Goal: Task Accomplishment & Management: Manage account settings

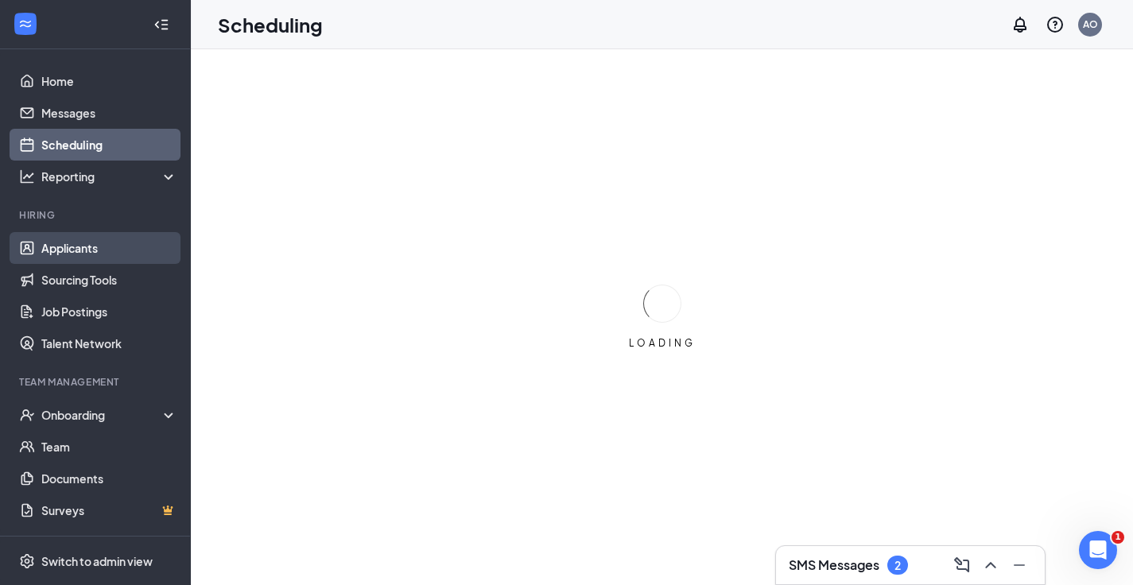
click at [74, 246] on link "Applicants" at bounding box center [109, 248] width 136 height 32
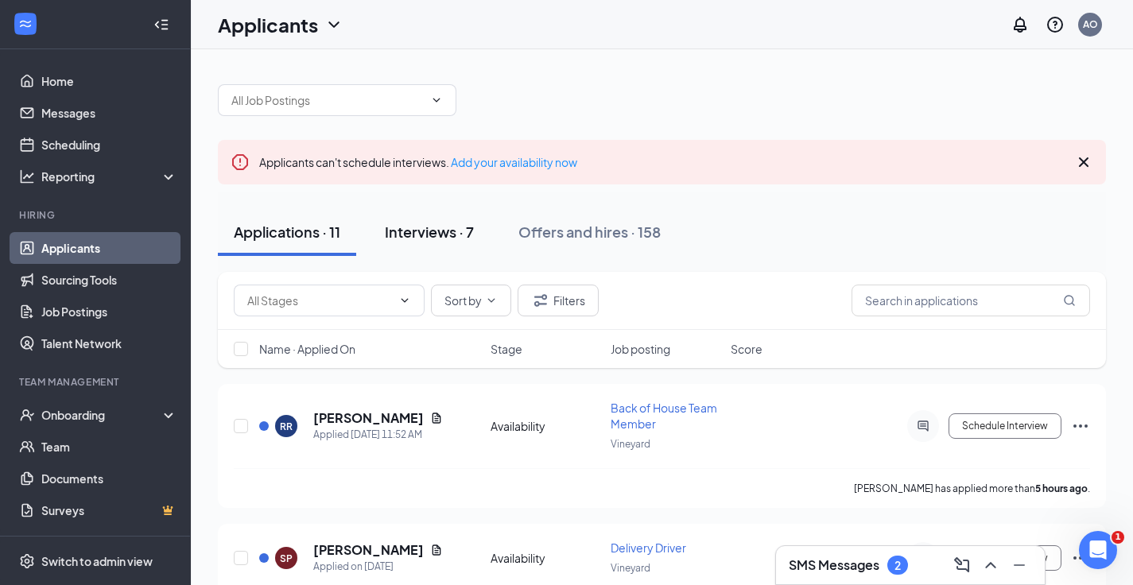
click at [423, 234] on div "Interviews · 7" at bounding box center [429, 232] width 89 height 20
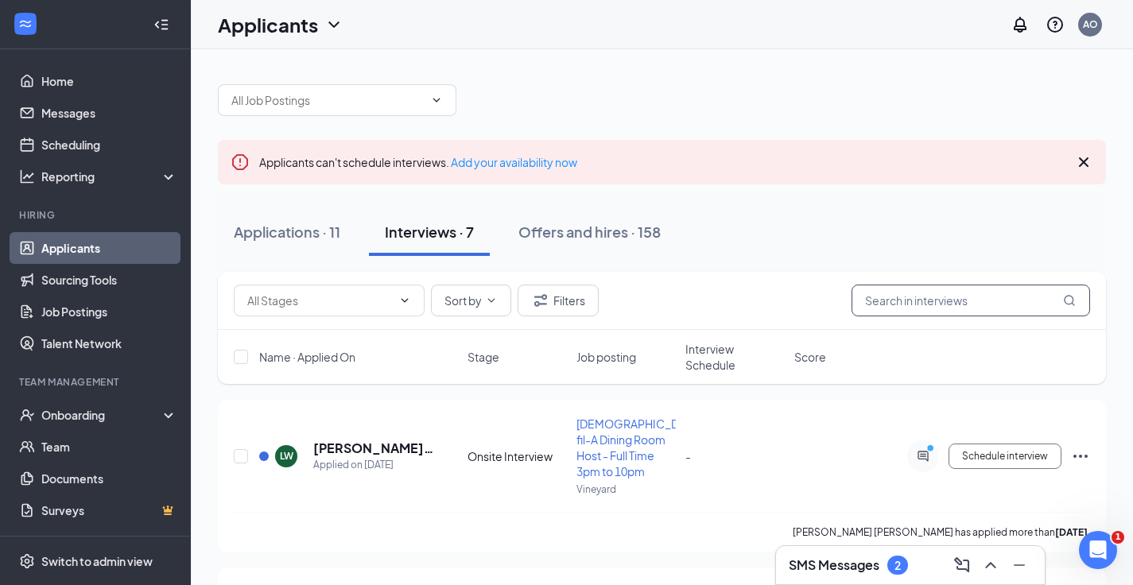
click at [869, 292] on input "text" at bounding box center [971, 301] width 239 height 32
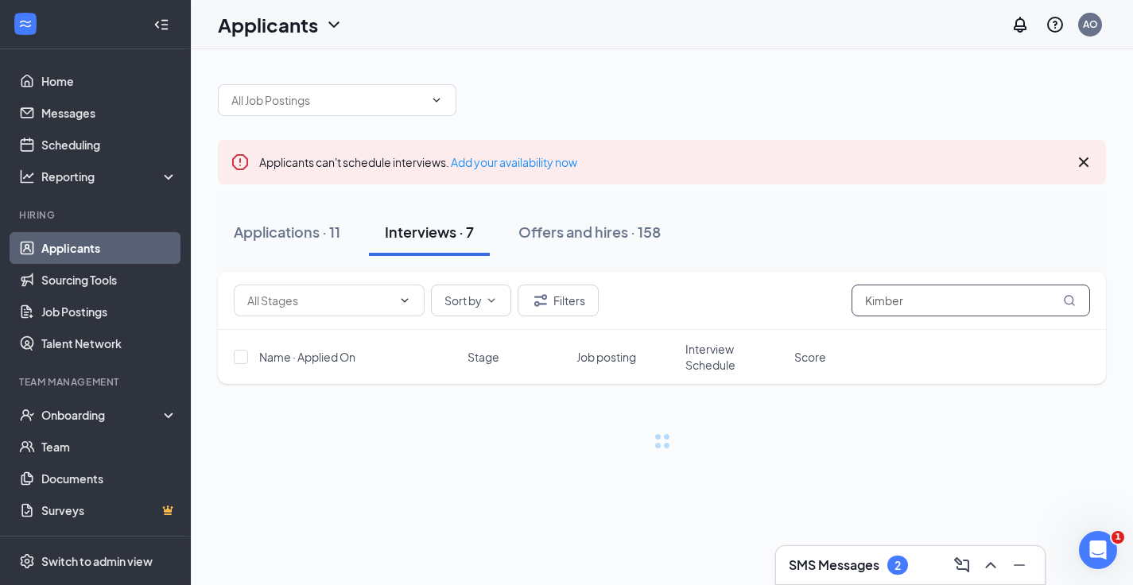
scroll to position [1, 0]
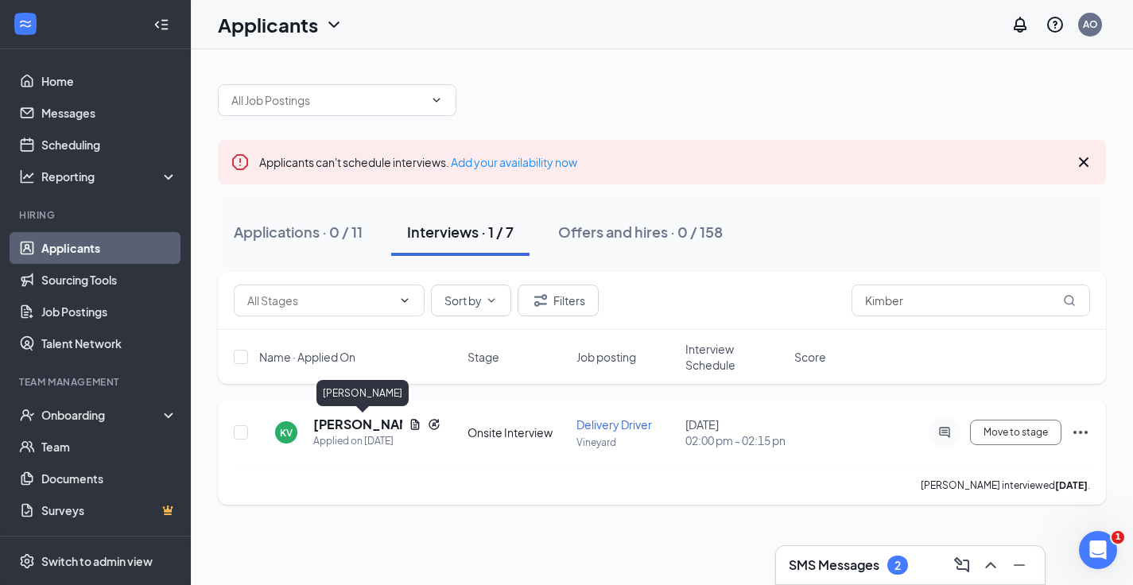
click at [351, 428] on h5 "[PERSON_NAME]" at bounding box center [357, 424] width 89 height 17
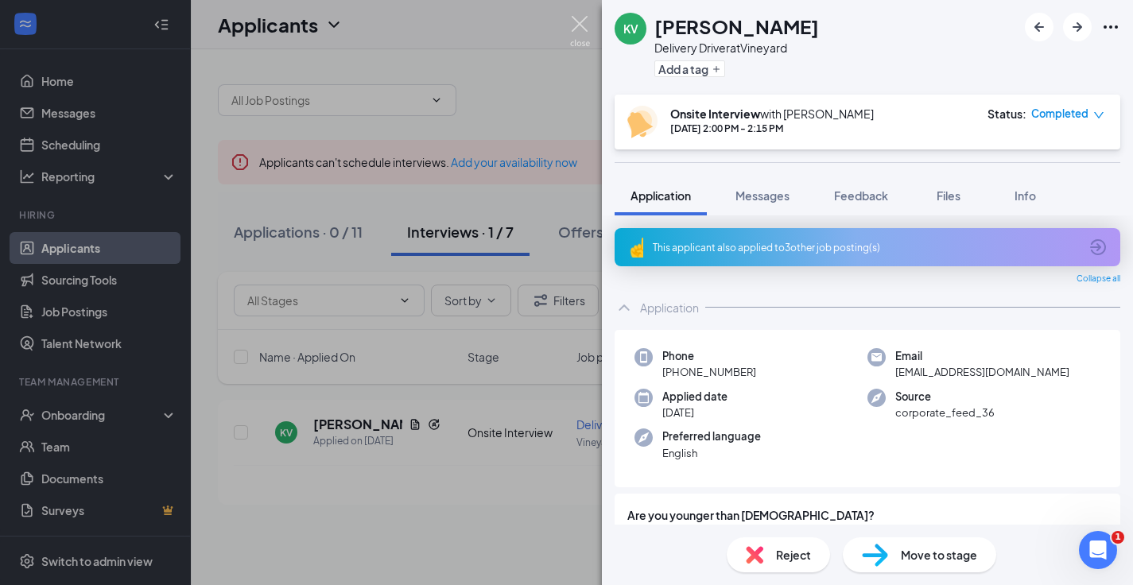
click at [583, 29] on img at bounding box center [580, 31] width 20 height 31
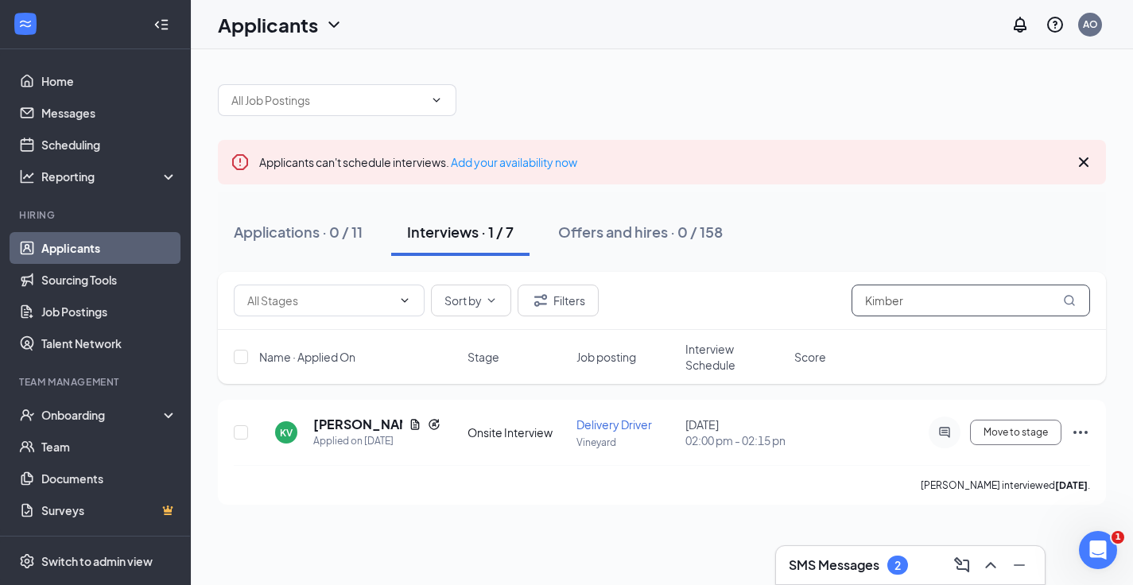
click at [907, 303] on input "Kimber" at bounding box center [971, 301] width 239 height 32
click at [368, 427] on h5 "[PERSON_NAME]" at bounding box center [367, 424] width 108 height 17
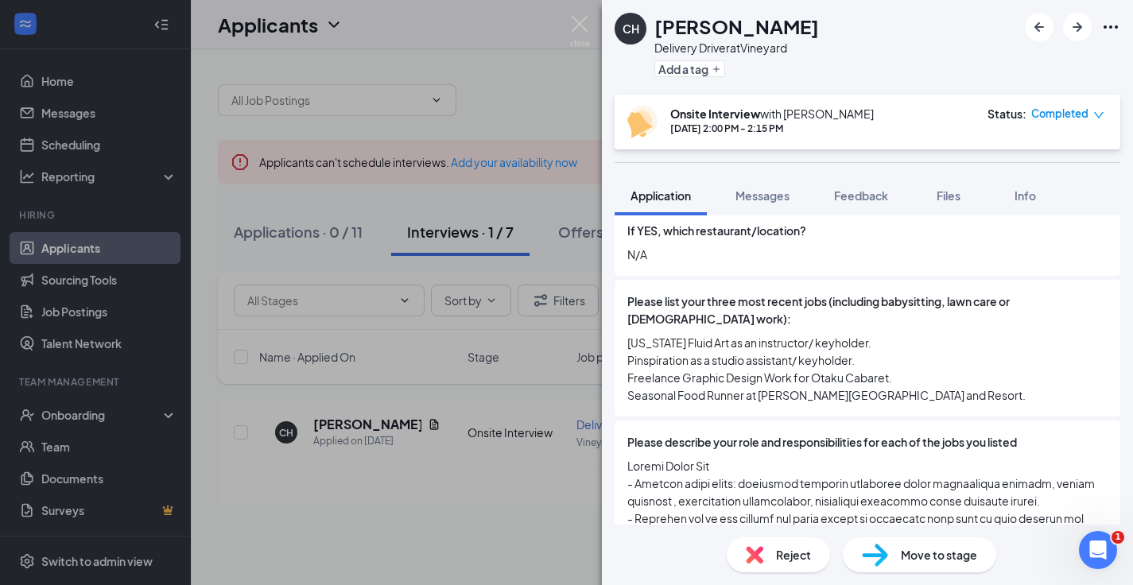
scroll to position [792, 0]
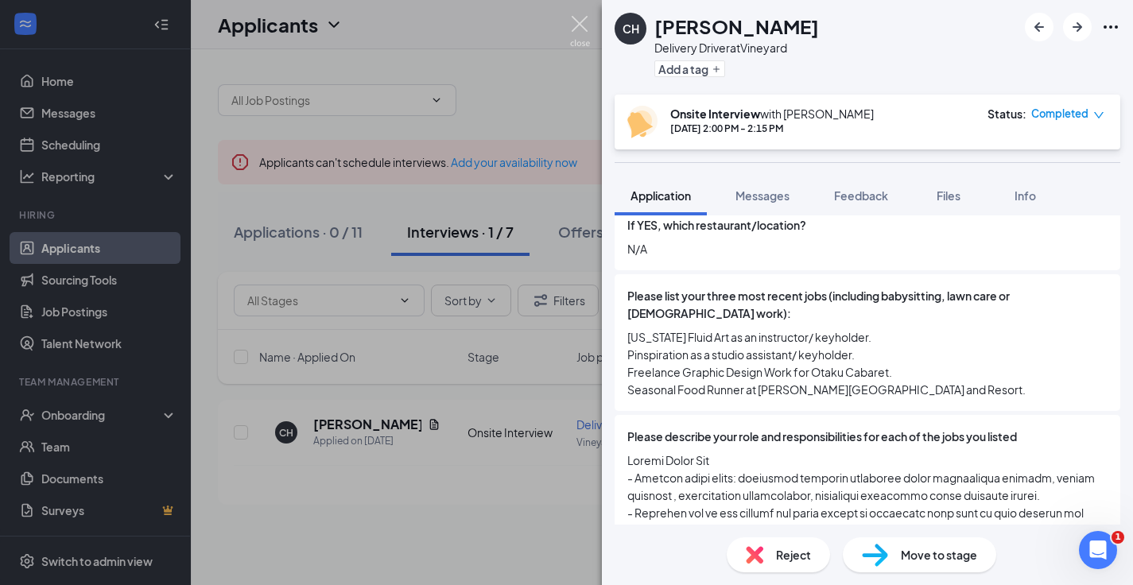
click at [578, 23] on img at bounding box center [580, 31] width 20 height 31
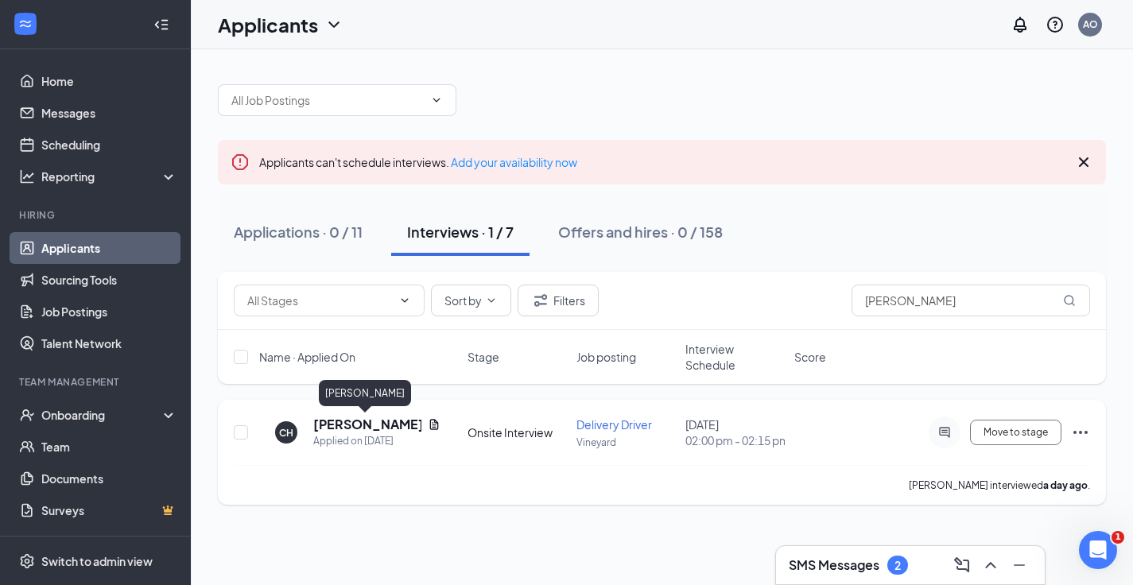
click at [365, 426] on h5 "[PERSON_NAME]" at bounding box center [367, 424] width 108 height 17
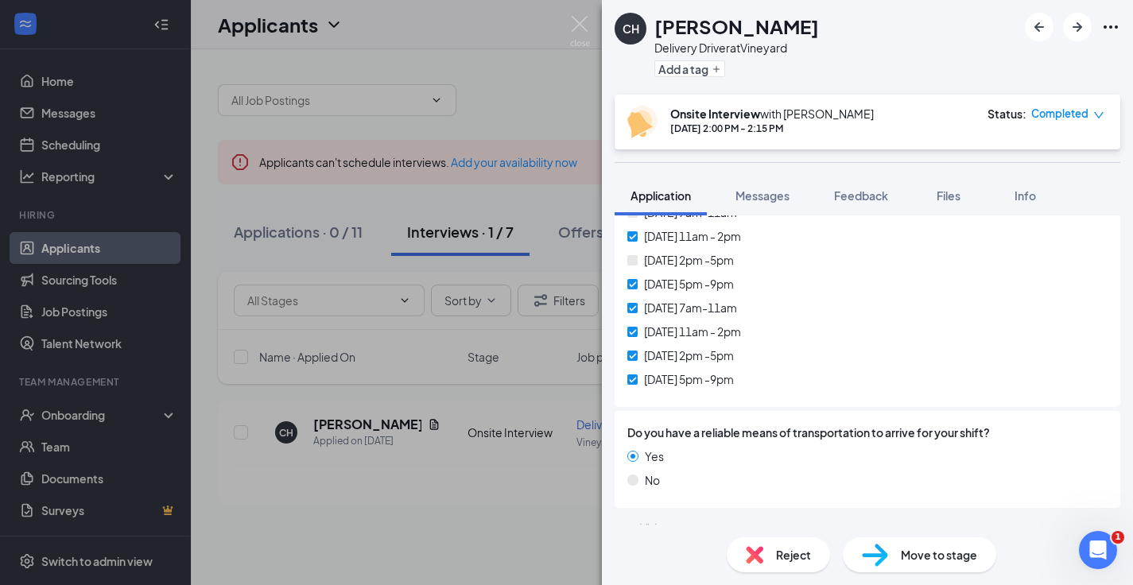
scroll to position [2440, 0]
click at [578, 29] on img at bounding box center [580, 31] width 20 height 31
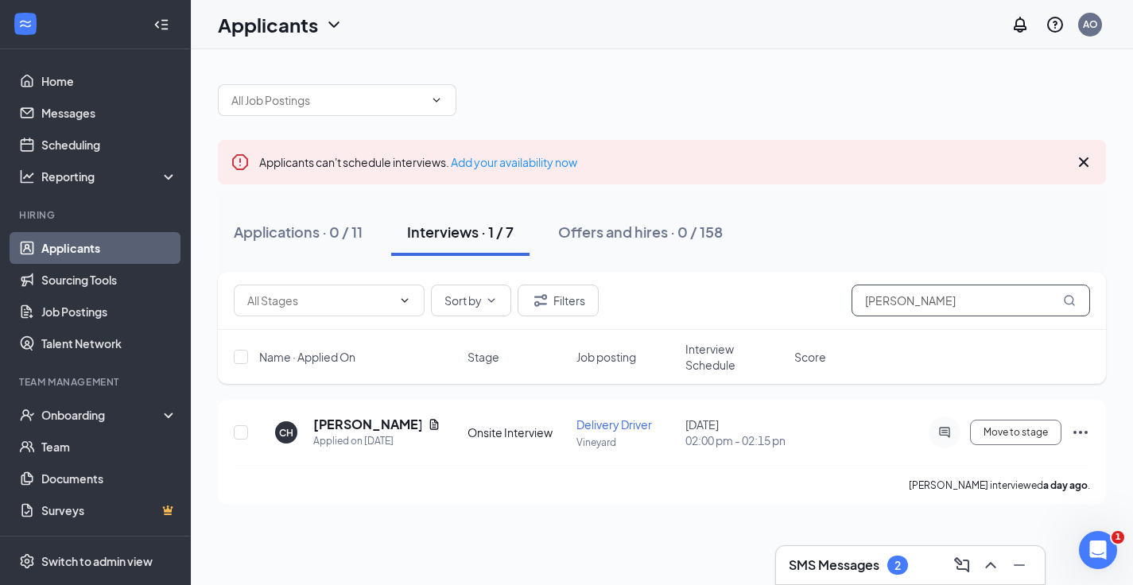
click at [898, 298] on input "[PERSON_NAME]" at bounding box center [971, 301] width 239 height 32
type input "kimber"
drag, startPoint x: 898, startPoint y: 298, endPoint x: 874, endPoint y: 522, distance: 225.5
click at [851, 558] on h3 "SMS Messages" at bounding box center [834, 565] width 91 height 17
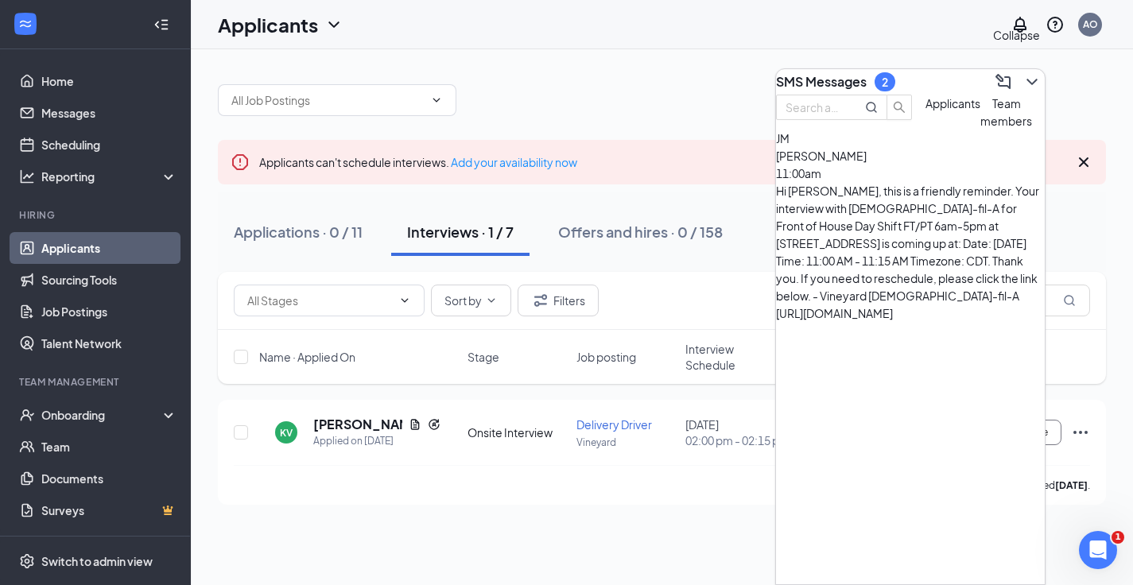
click at [1027, 79] on icon "ChevronDown" at bounding box center [1032, 82] width 10 height 6
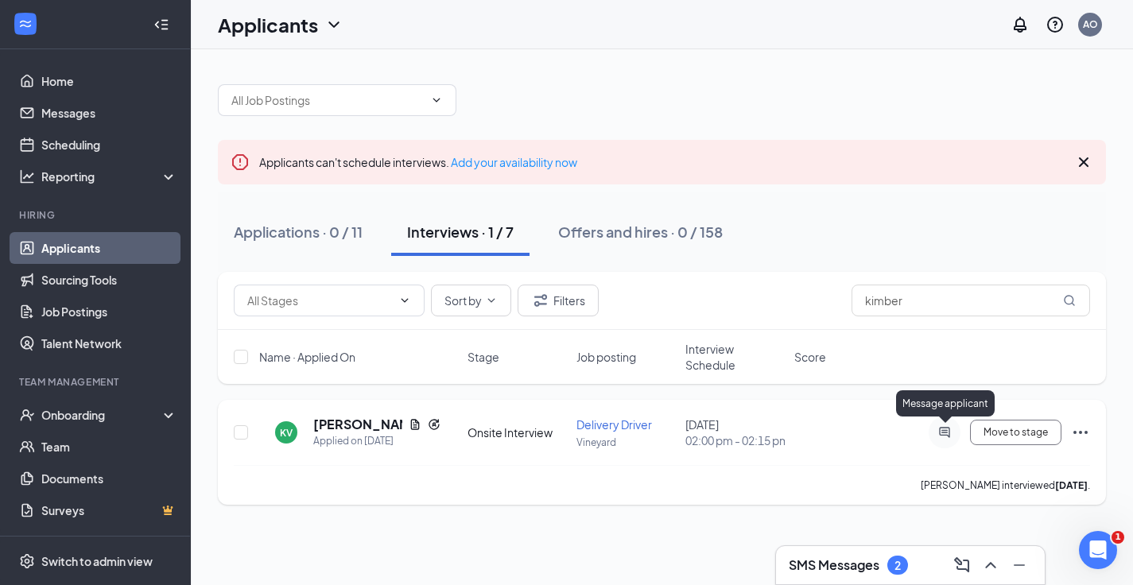
click at [946, 433] on icon "ActiveChat" at bounding box center [944, 432] width 19 height 13
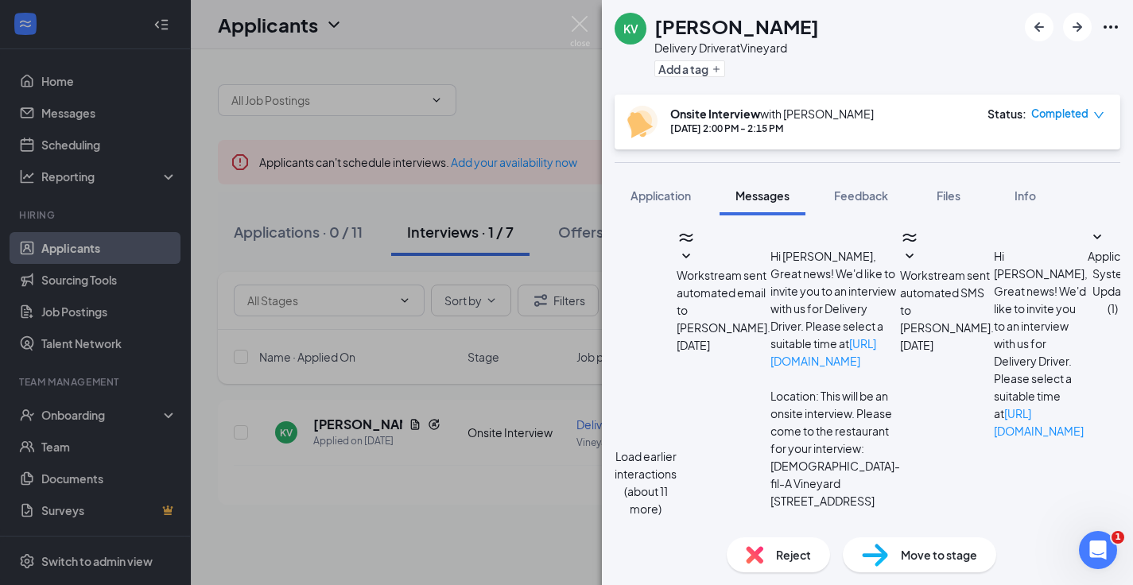
type textarea "H"
click at [588, 22] on img at bounding box center [580, 31] width 20 height 31
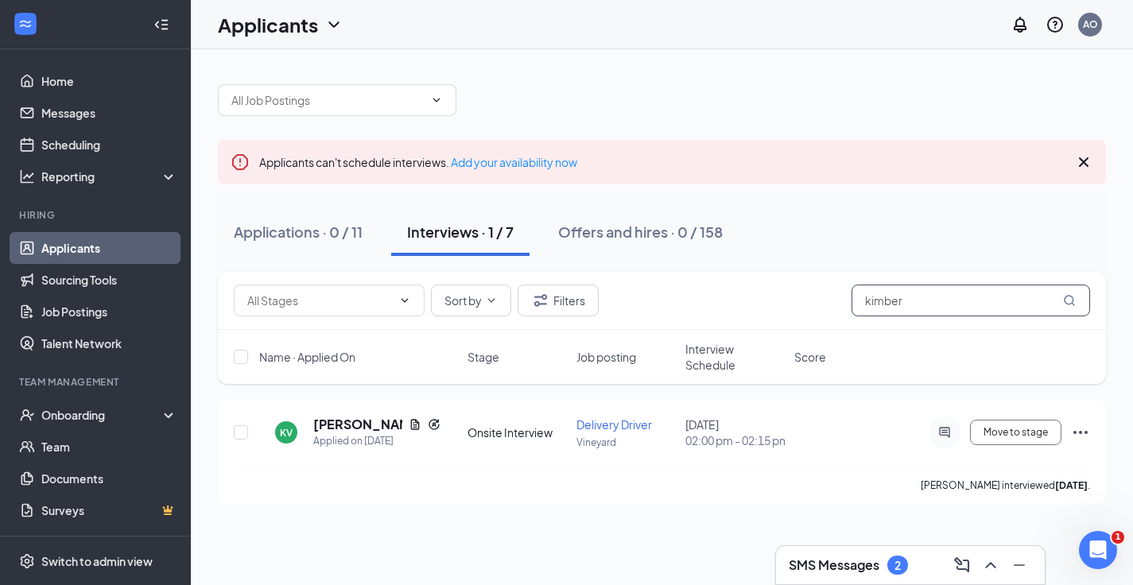
click at [906, 300] on input "kimber" at bounding box center [971, 301] width 239 height 32
type input "[PERSON_NAME]"
click at [384, 426] on h5 "[PERSON_NAME]" at bounding box center [367, 424] width 108 height 17
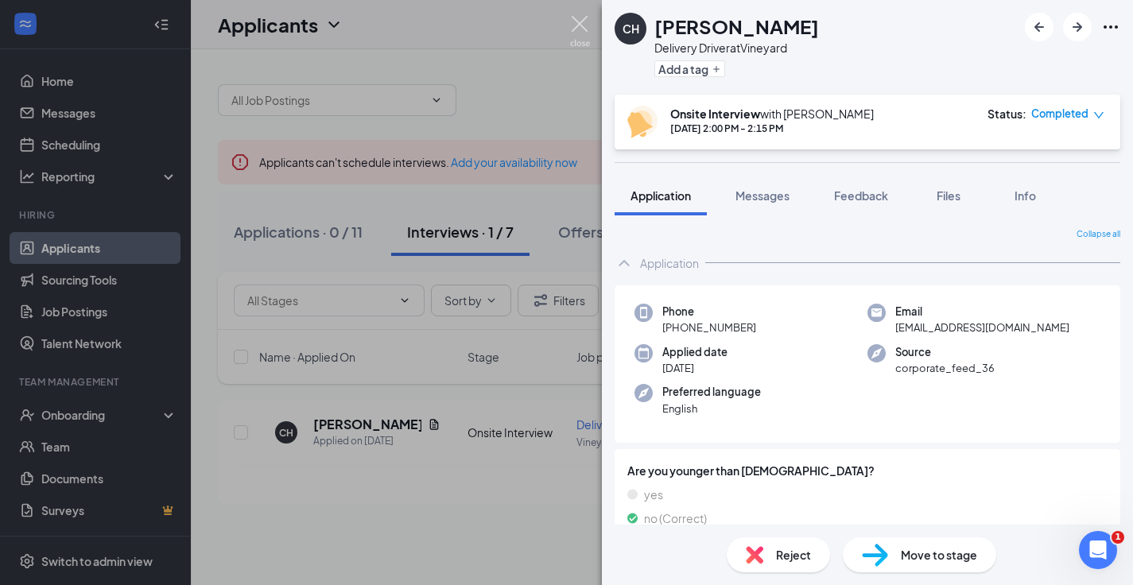
click at [583, 29] on img at bounding box center [580, 31] width 20 height 31
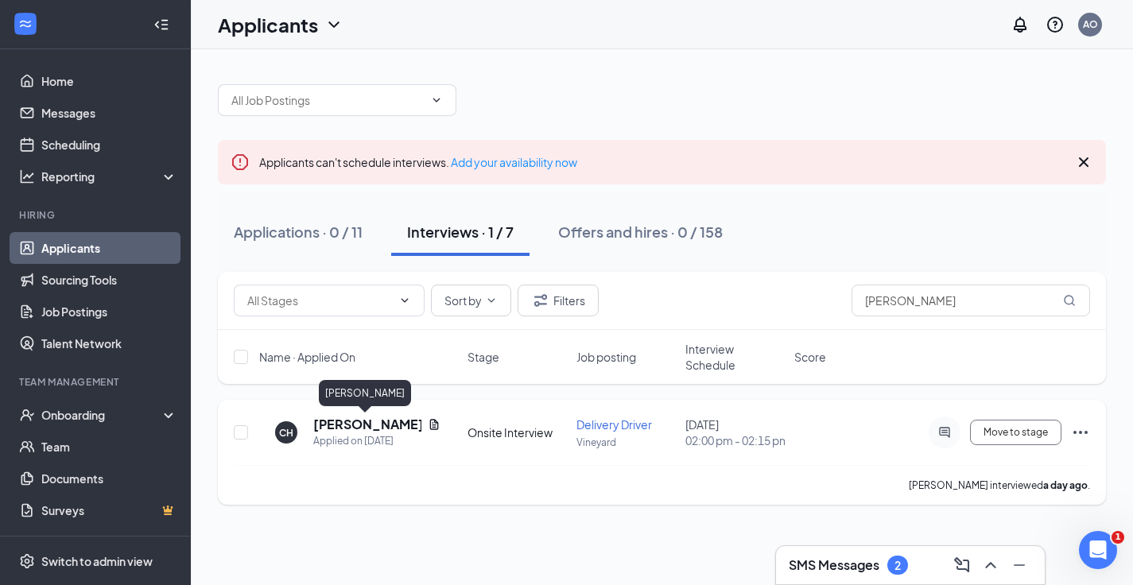
click at [382, 424] on h5 "[PERSON_NAME]" at bounding box center [367, 424] width 108 height 17
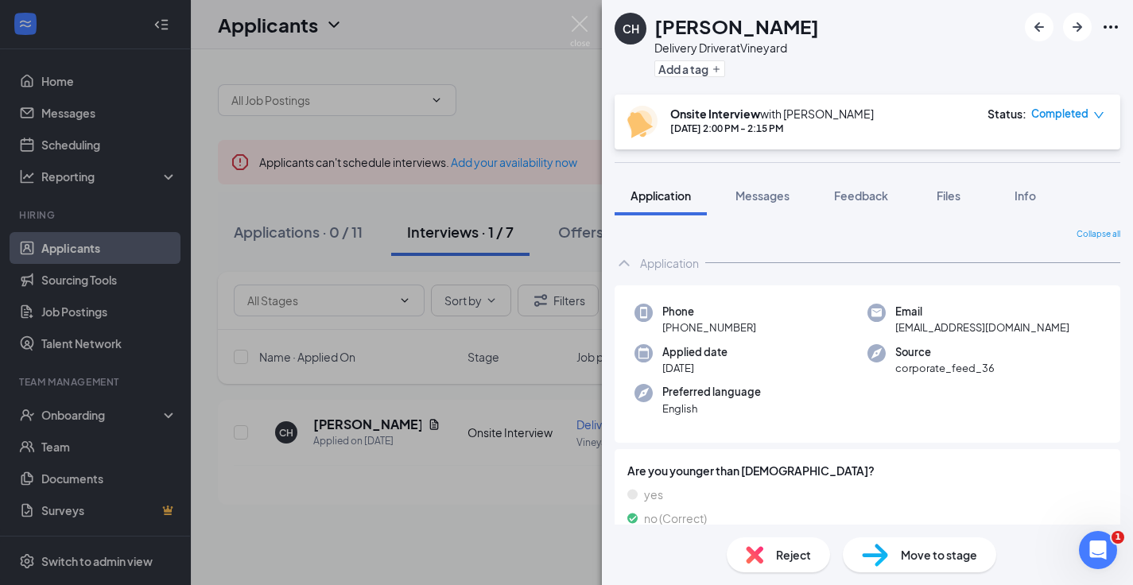
click at [910, 553] on span "Move to stage" at bounding box center [939, 554] width 76 height 17
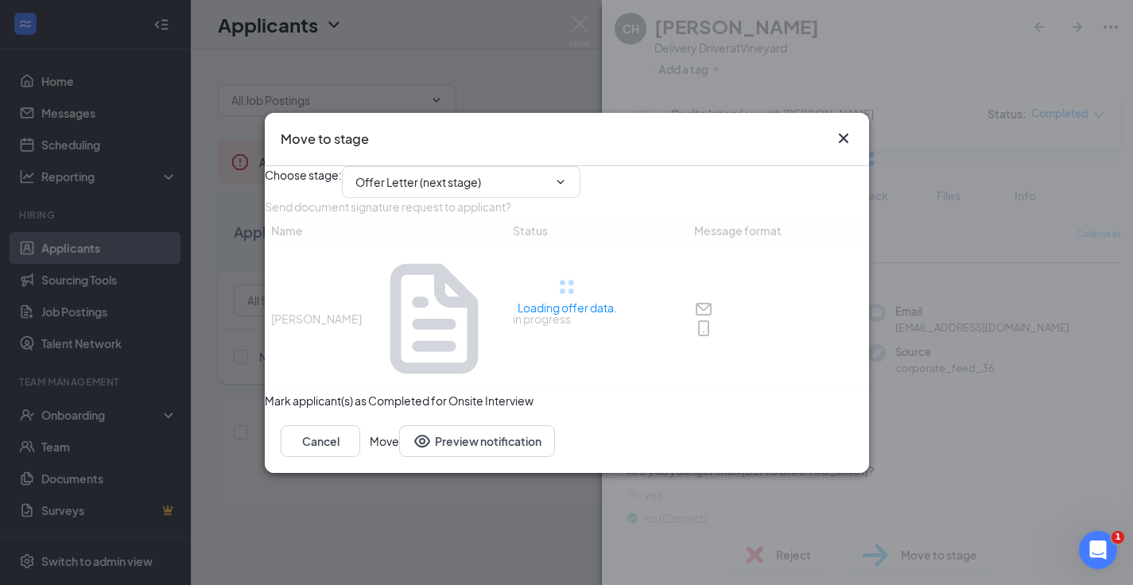
type input "Offer Letter (next stage)"
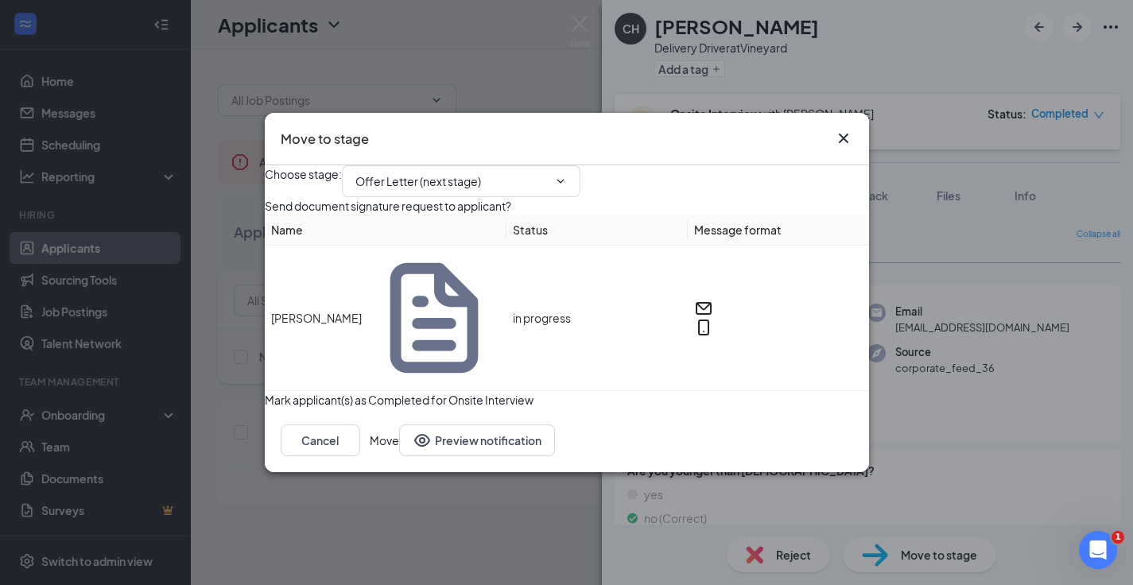
click at [399, 444] on button "Move" at bounding box center [384, 441] width 29 height 32
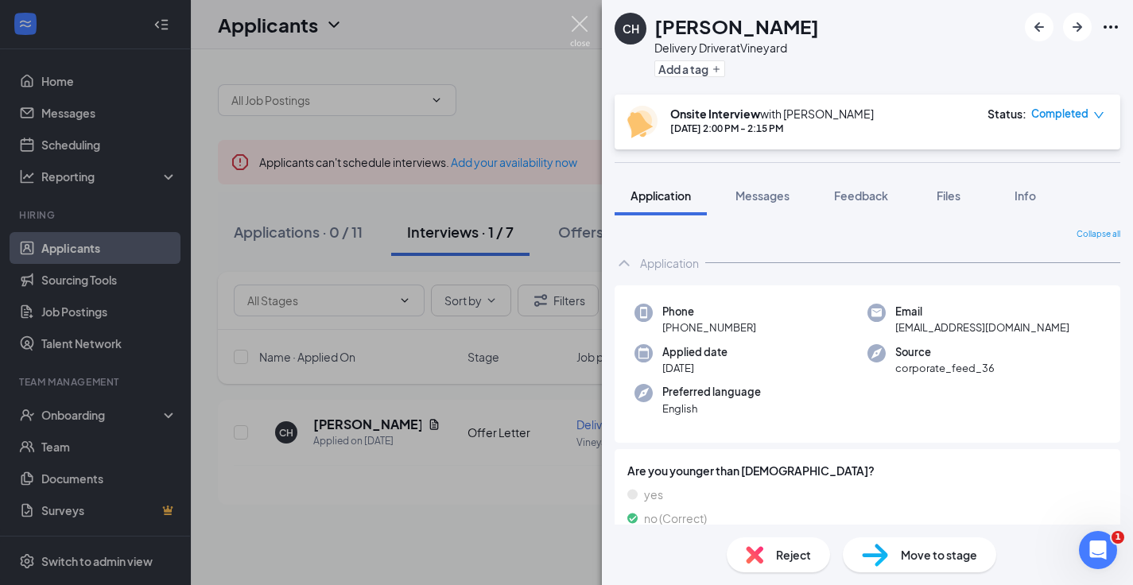
click at [581, 25] on img at bounding box center [580, 31] width 20 height 31
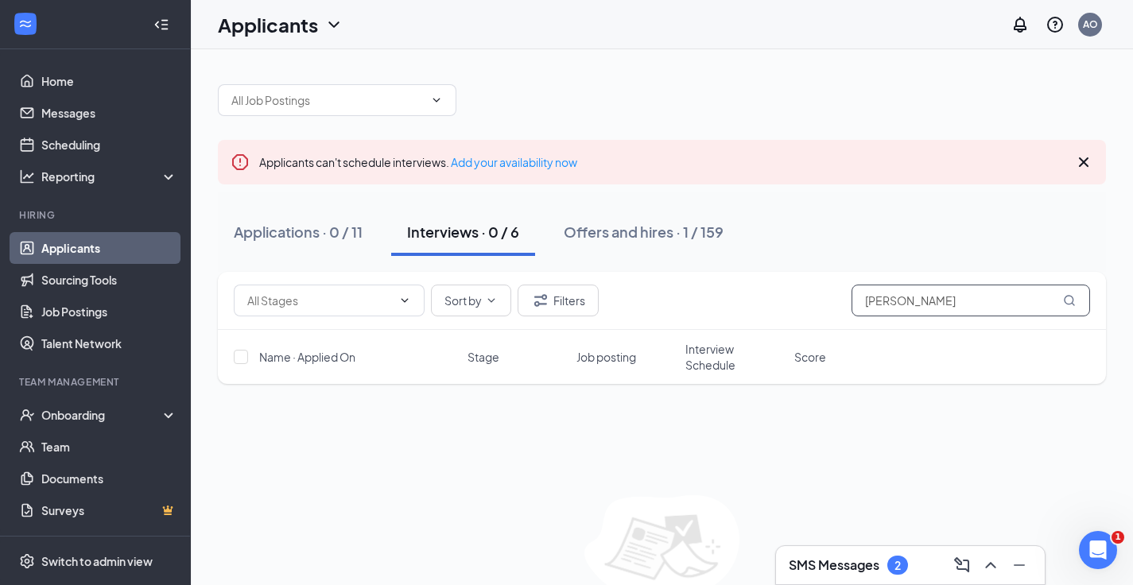
click at [913, 299] on input "[PERSON_NAME]" at bounding box center [971, 301] width 239 height 32
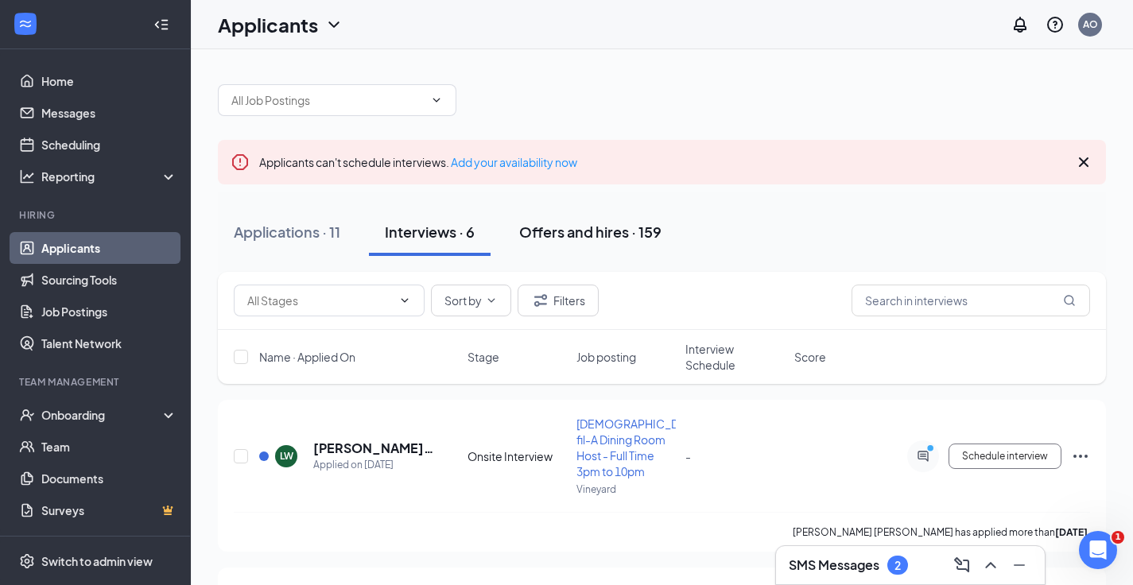
click at [606, 232] on div "Offers and hires · 159" at bounding box center [590, 232] width 142 height 20
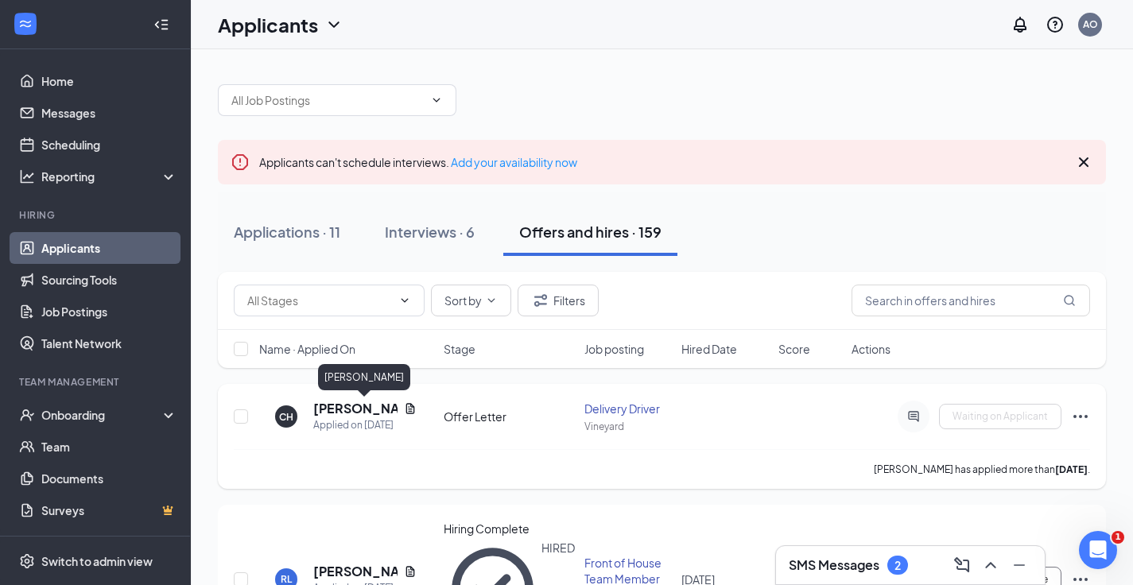
click at [353, 407] on h5 "[PERSON_NAME]" at bounding box center [355, 408] width 84 height 17
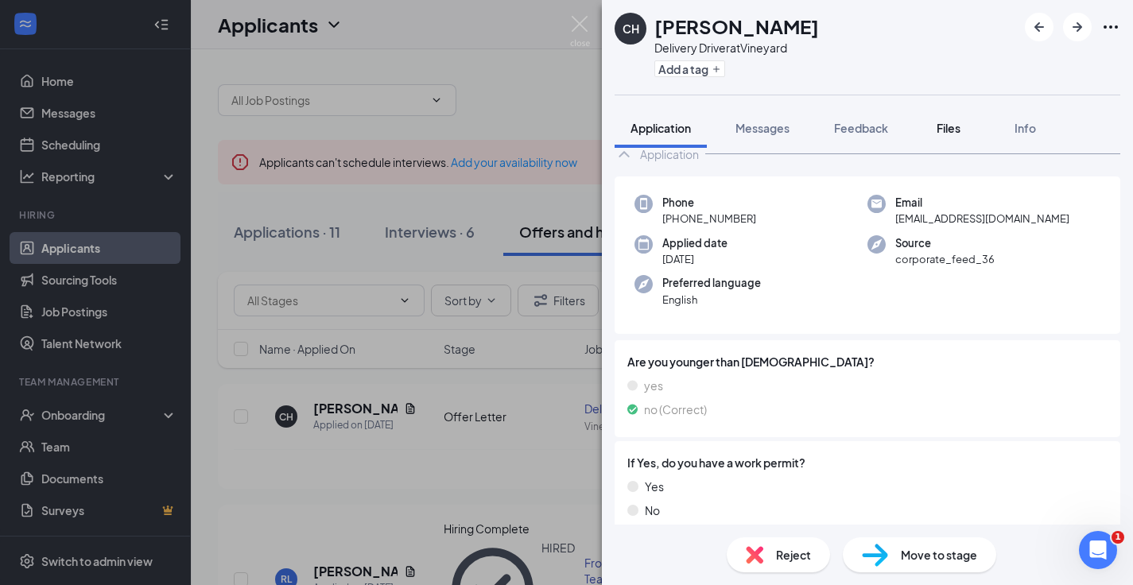
scroll to position [437, 0]
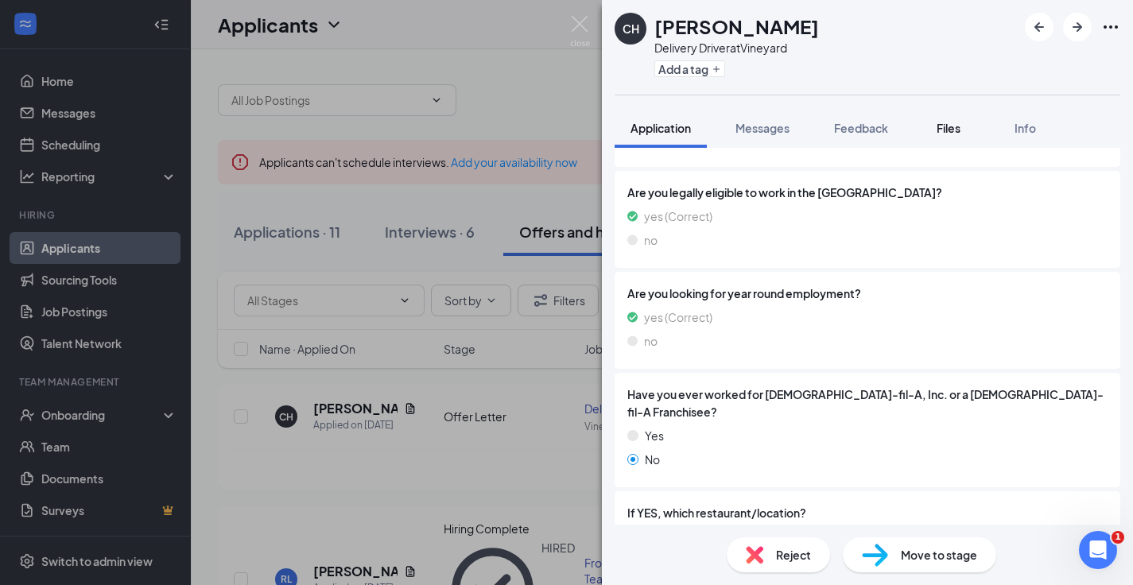
click at [941, 120] on div "Files" at bounding box center [949, 128] width 32 height 16
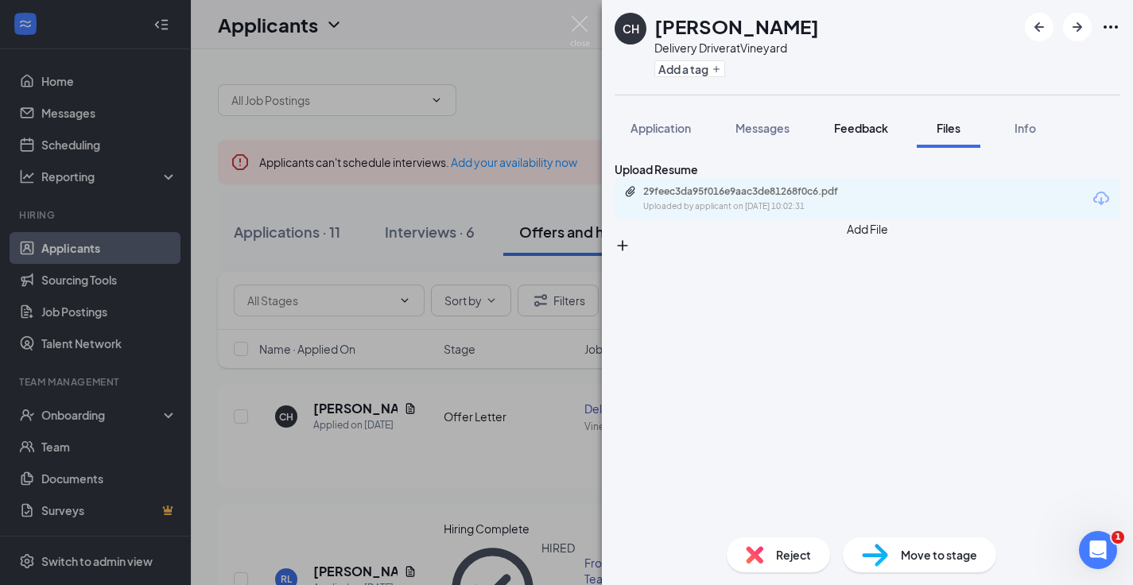
click at [869, 126] on span "Feedback" at bounding box center [861, 128] width 54 height 14
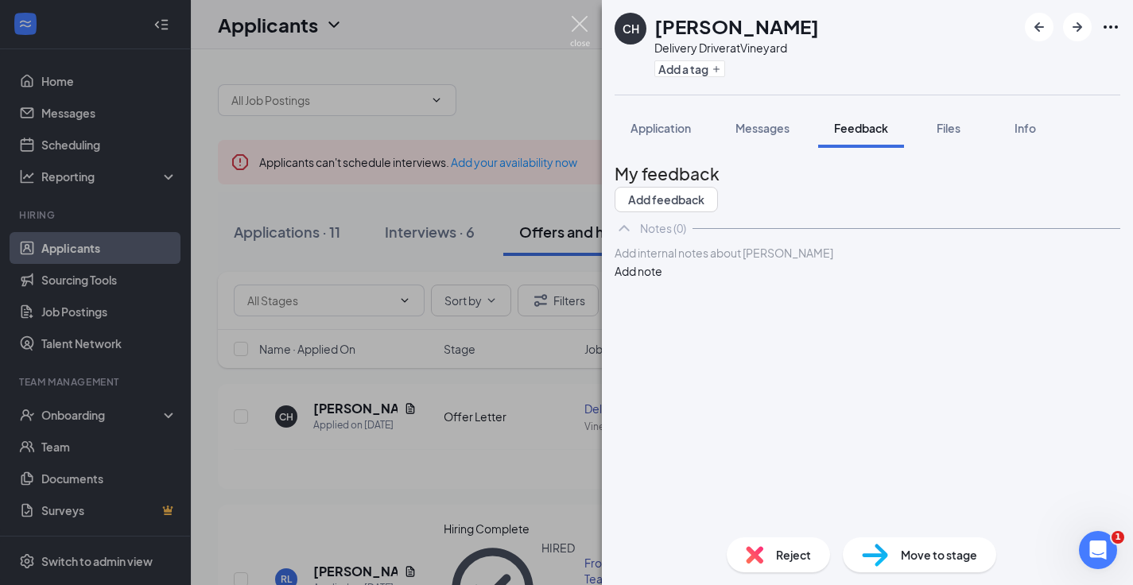
click at [584, 25] on img at bounding box center [580, 31] width 20 height 31
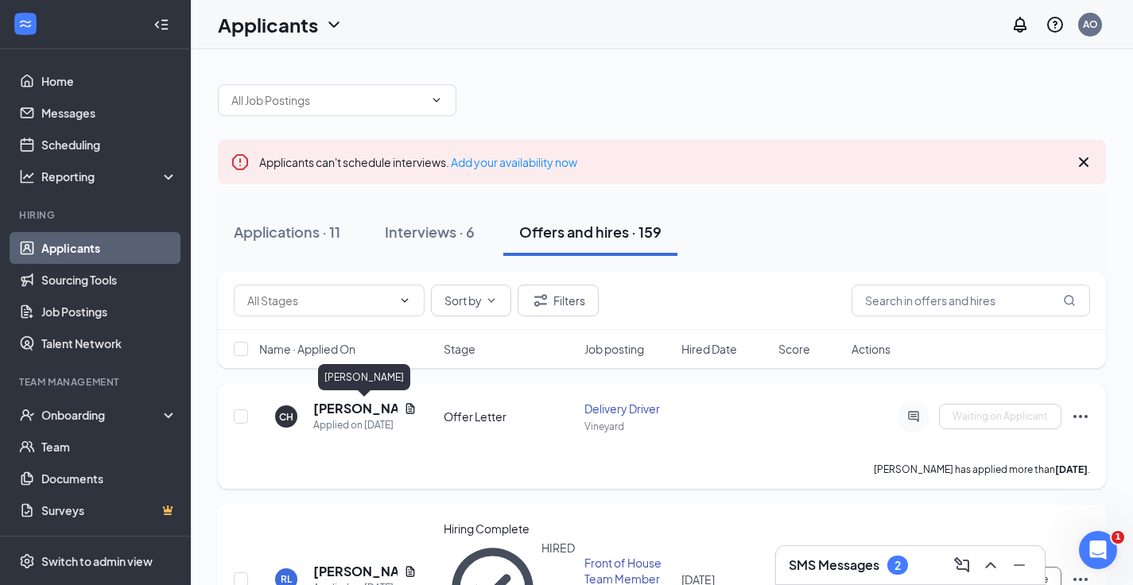
click at [344, 411] on h5 "[PERSON_NAME]" at bounding box center [355, 408] width 84 height 17
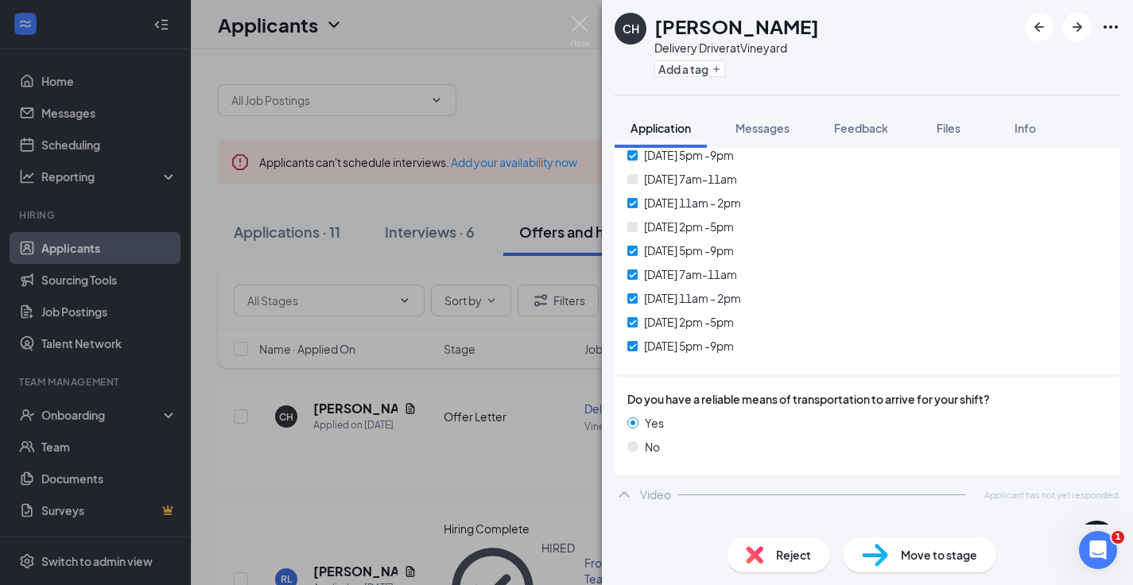
scroll to position [2405, 0]
click at [767, 126] on span "Messages" at bounding box center [763, 128] width 54 height 14
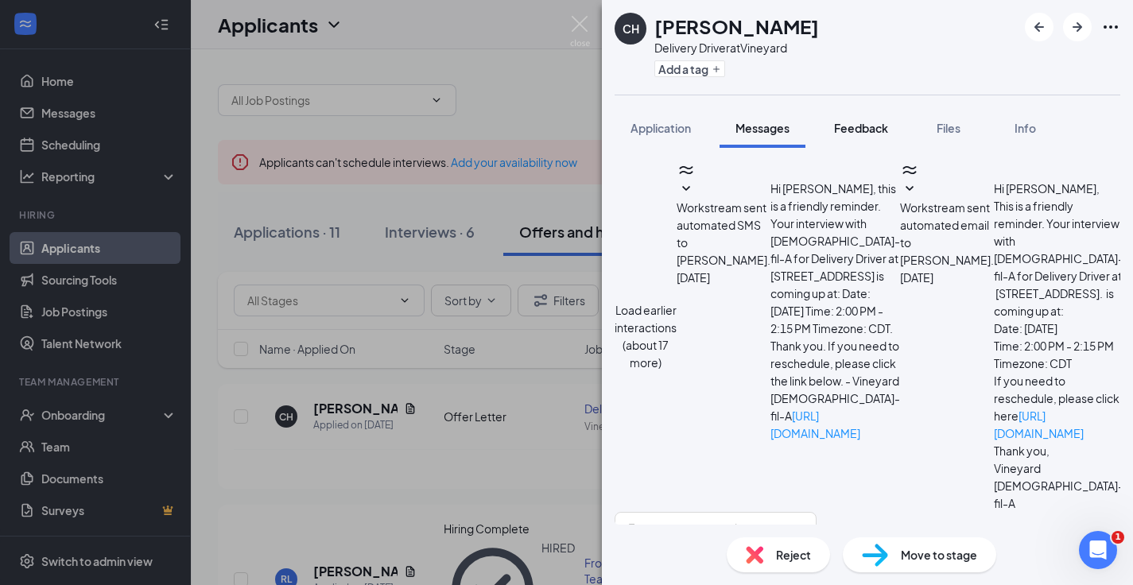
scroll to position [316, 0]
click at [871, 127] on span "Feedback" at bounding box center [861, 128] width 54 height 14
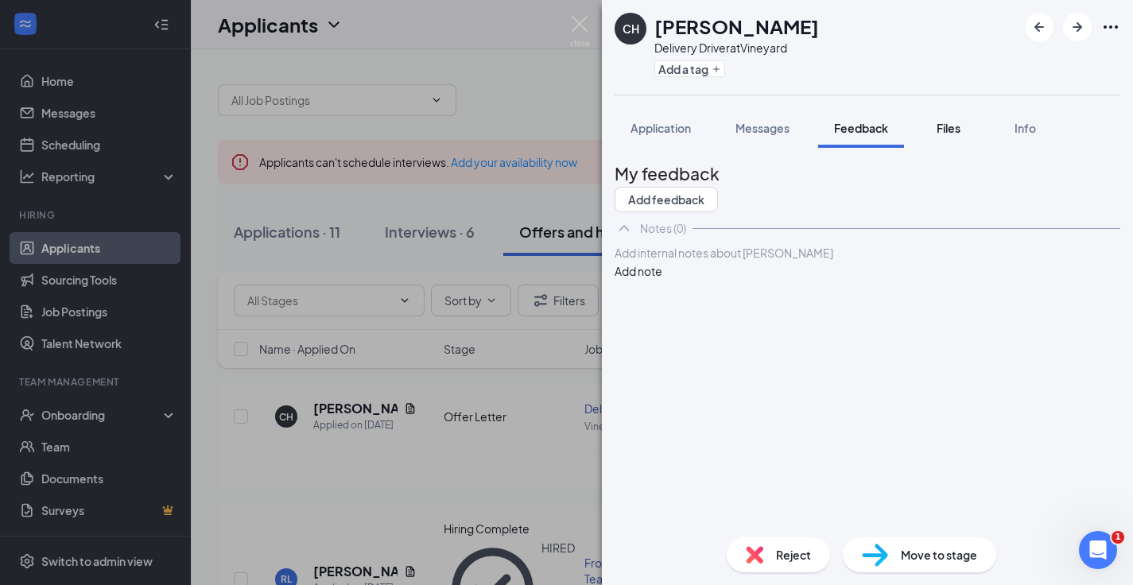
click at [946, 128] on span "Files" at bounding box center [949, 128] width 24 height 14
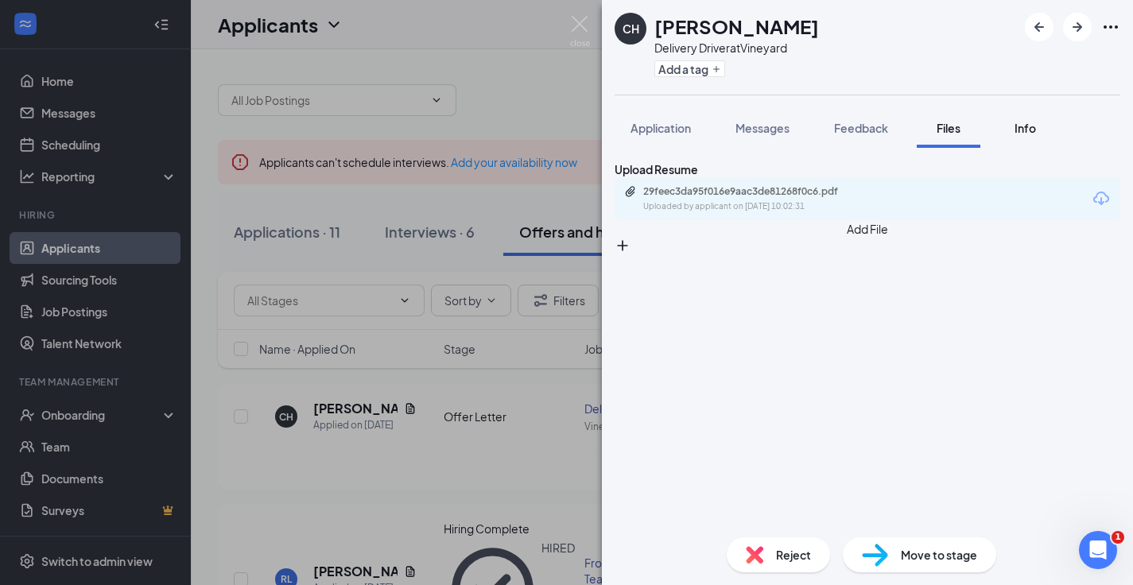
click at [1027, 133] on span "Info" at bounding box center [1025, 128] width 21 height 14
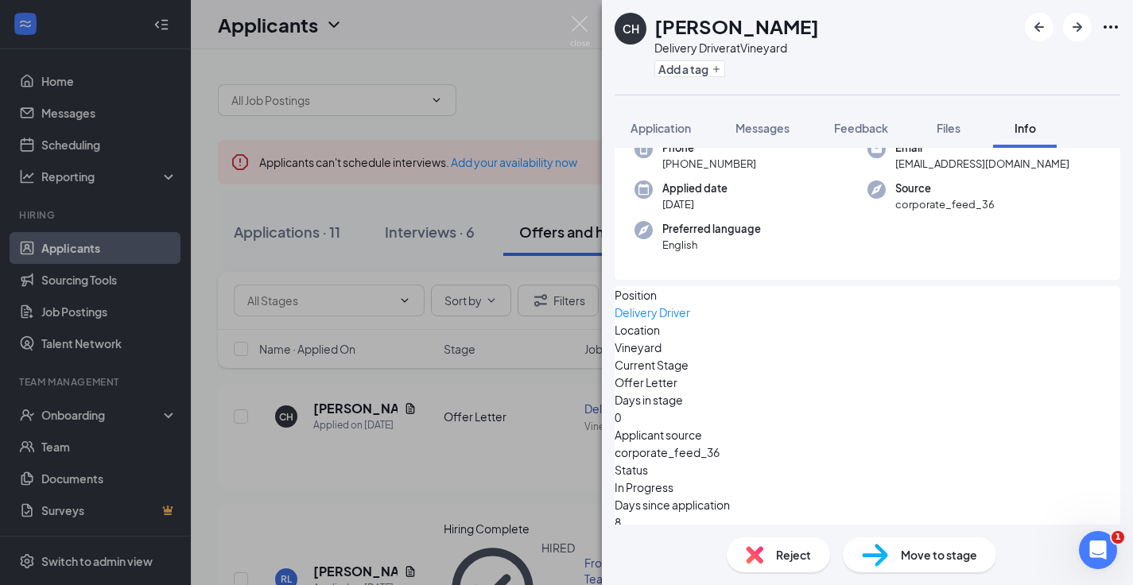
scroll to position [70, 0]
click at [577, 25] on img at bounding box center [580, 31] width 20 height 31
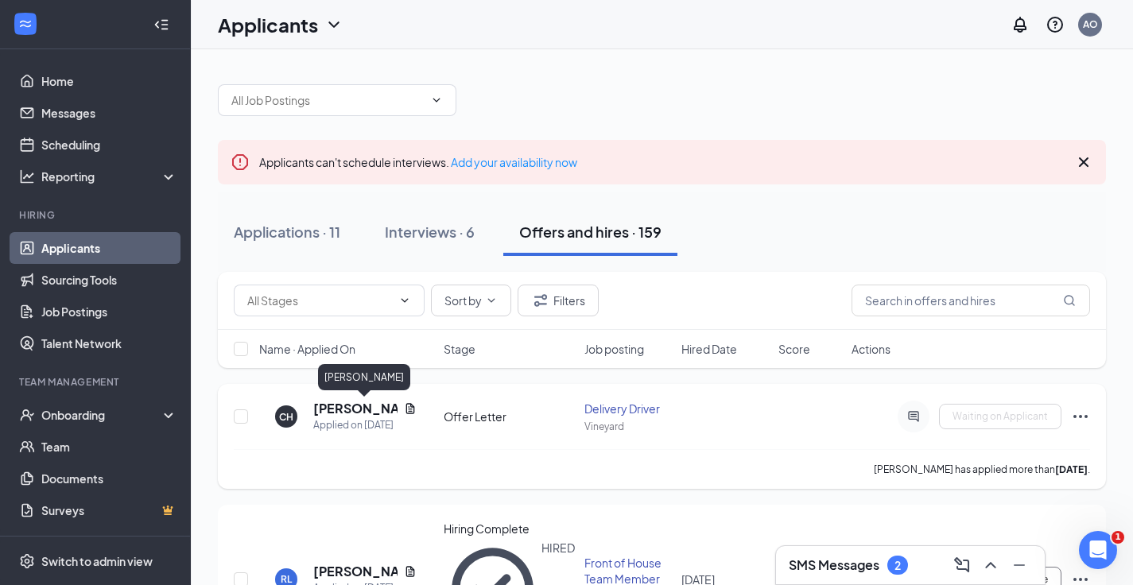
click at [356, 407] on h5 "[PERSON_NAME]" at bounding box center [355, 408] width 84 height 17
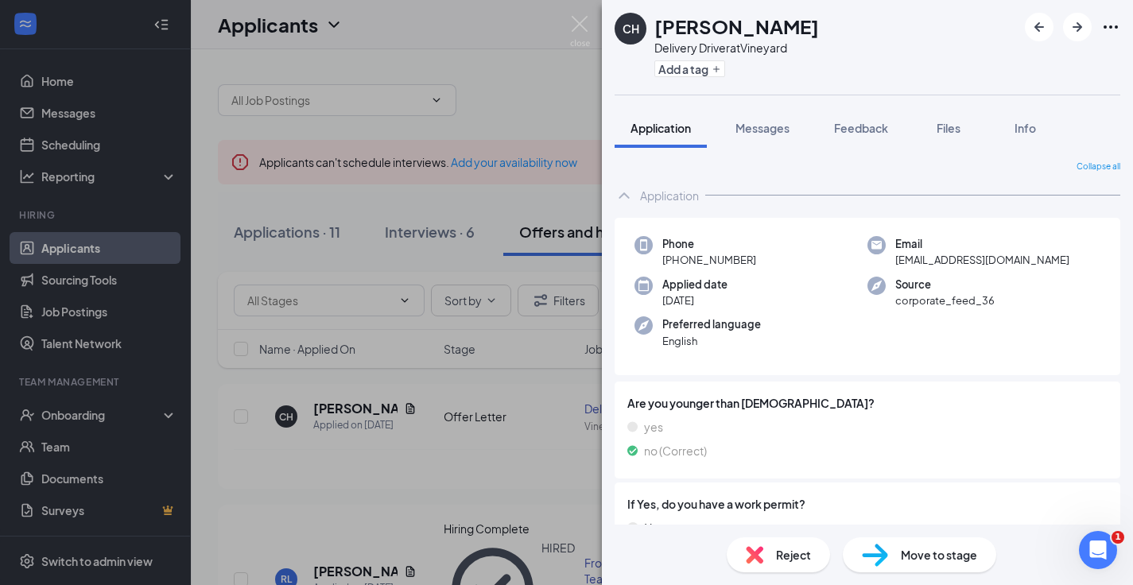
click at [580, 10] on div "[PERSON_NAME] Delivery Driver at Vineyard Add a tag Application Messages Feedba…" at bounding box center [566, 292] width 1133 height 585
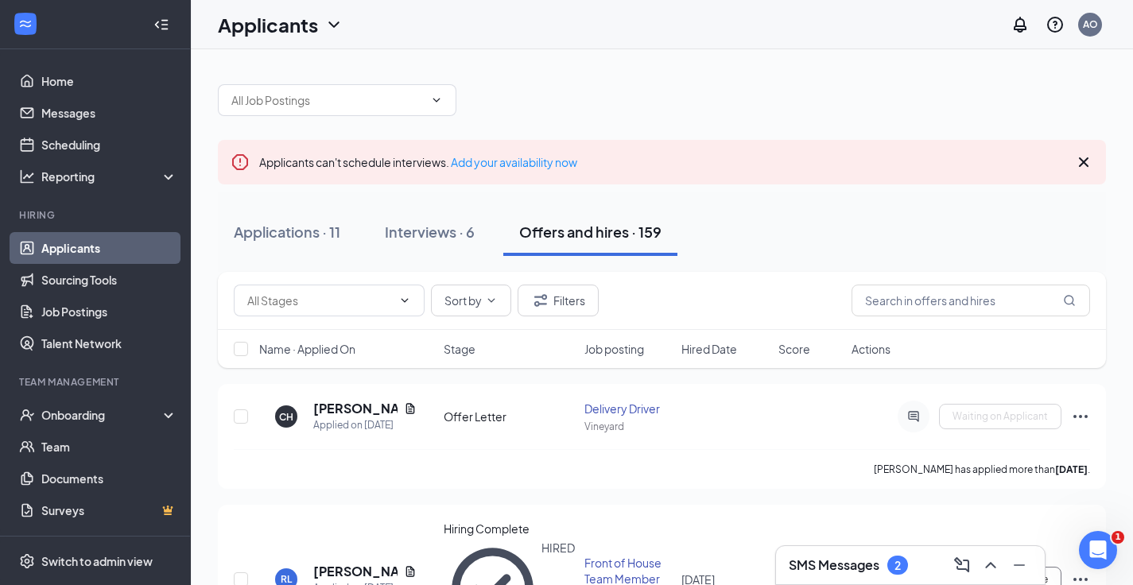
click at [580, 21] on div "Applicants AO" at bounding box center [662, 24] width 942 height 49
click at [88, 420] on div "Onboarding" at bounding box center [102, 415] width 122 height 16
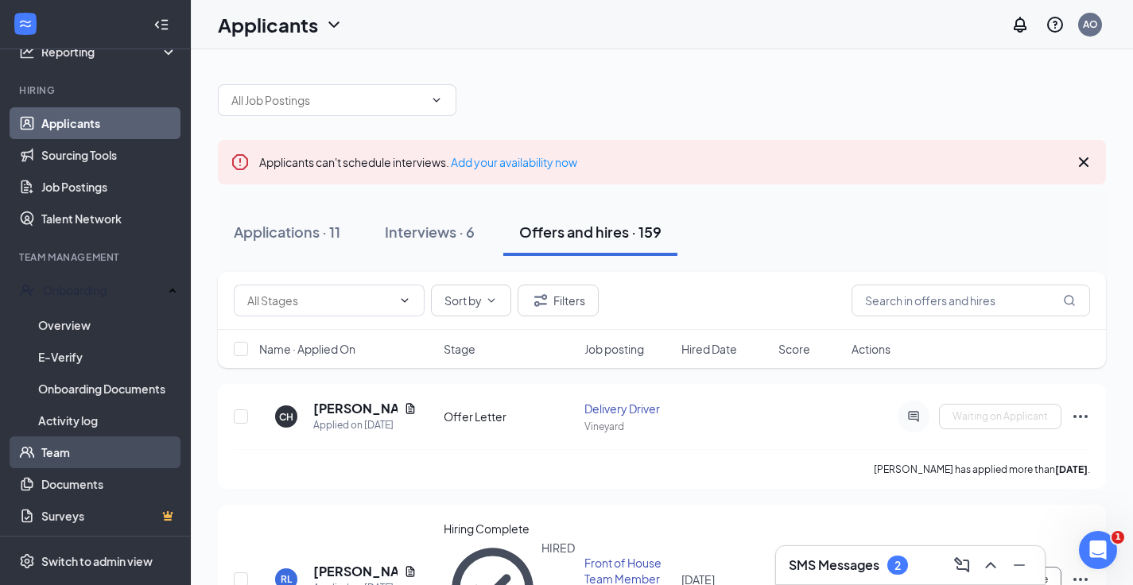
scroll to position [124, 0]
click at [60, 445] on link "Team" at bounding box center [109, 453] width 136 height 32
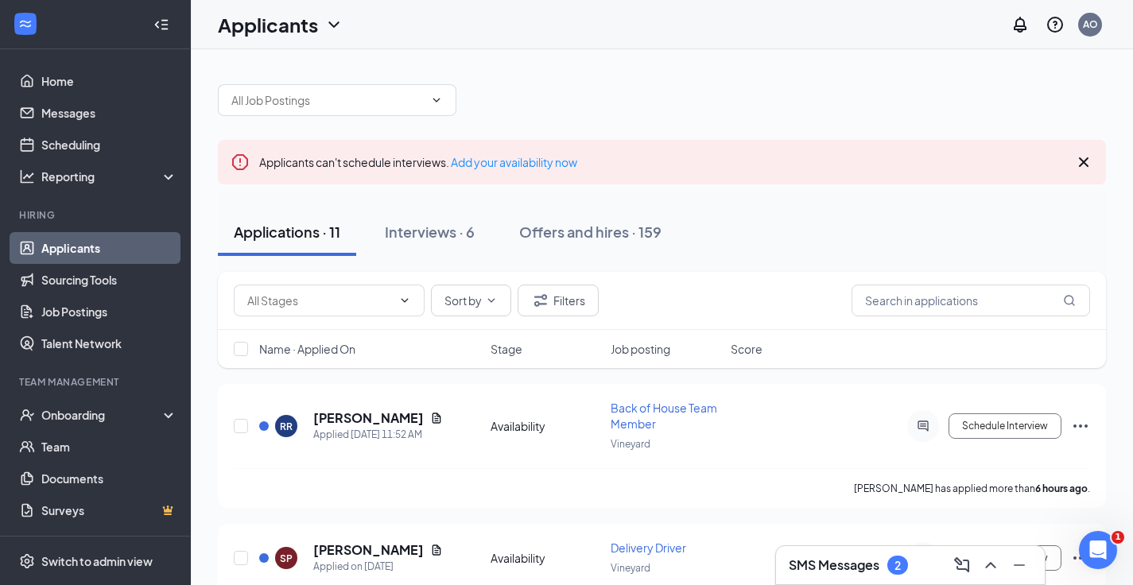
click at [1085, 161] on icon "Cross" at bounding box center [1084, 162] width 10 height 10
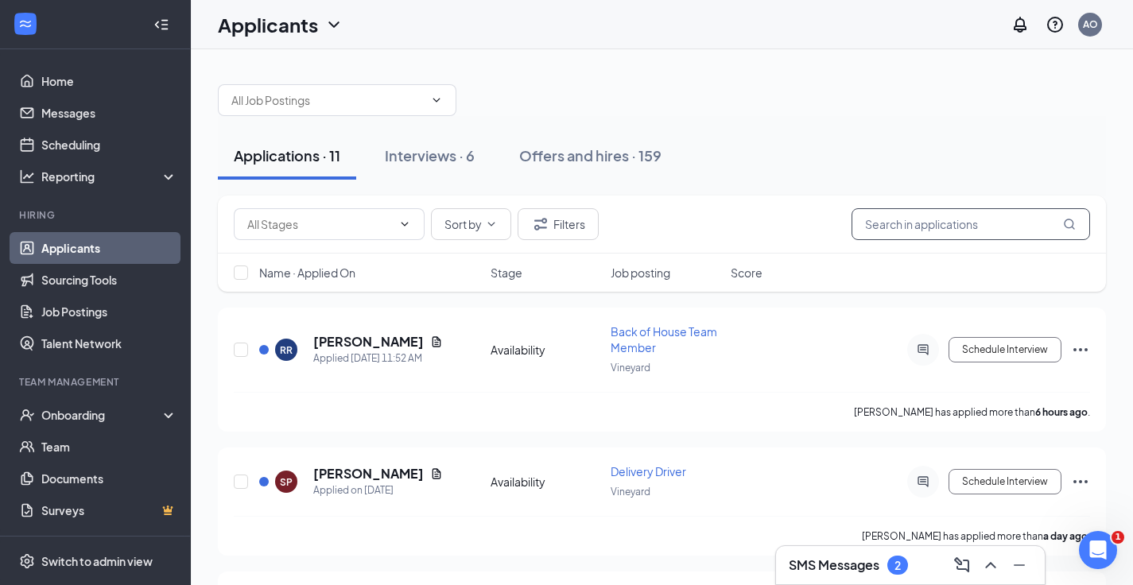
click at [959, 221] on input "text" at bounding box center [971, 224] width 239 height 32
type input "a"
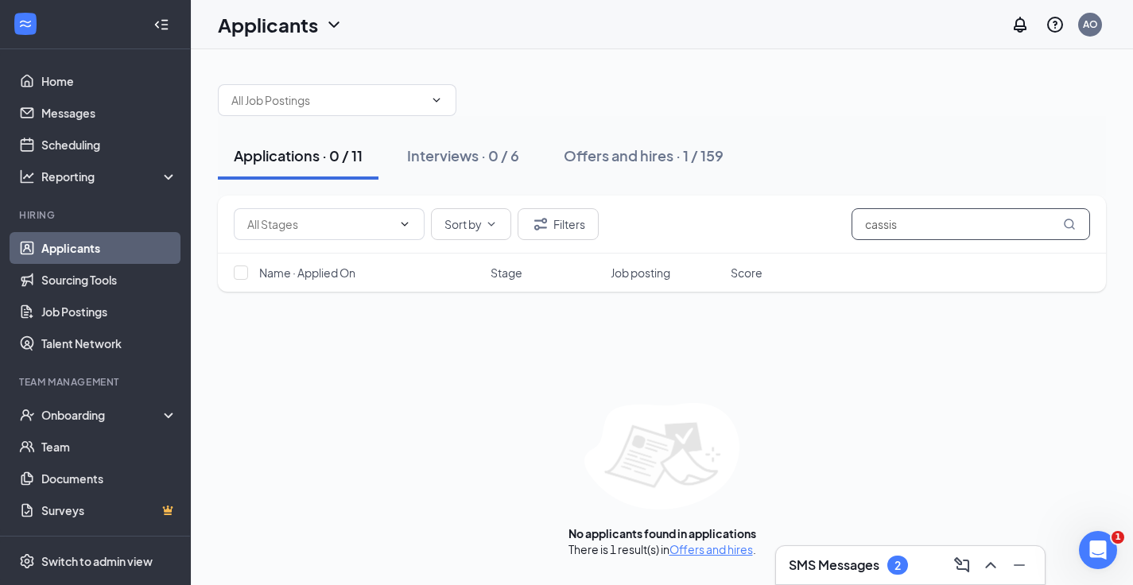
type input "cassis"
drag, startPoint x: 964, startPoint y: 217, endPoint x: 611, endPoint y: 157, distance: 357.4
click at [611, 157] on div "Offers and hires · 1 / 159" at bounding box center [644, 156] width 160 height 20
click at [627, 155] on div "Offers and hires · 0 / 159" at bounding box center [646, 156] width 165 height 20
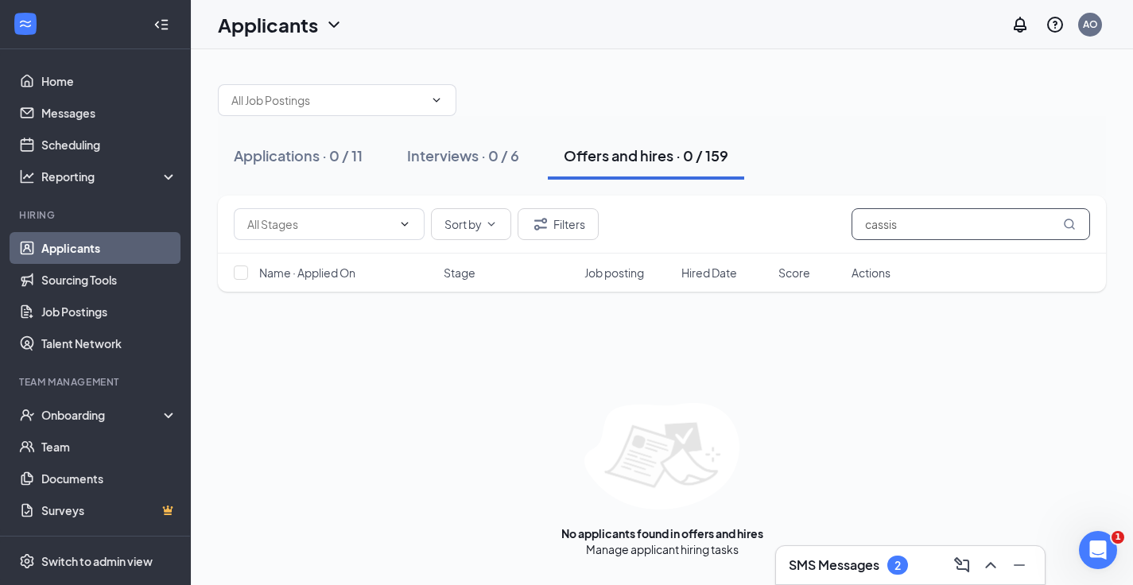
click at [905, 228] on input "cassis" at bounding box center [971, 224] width 239 height 32
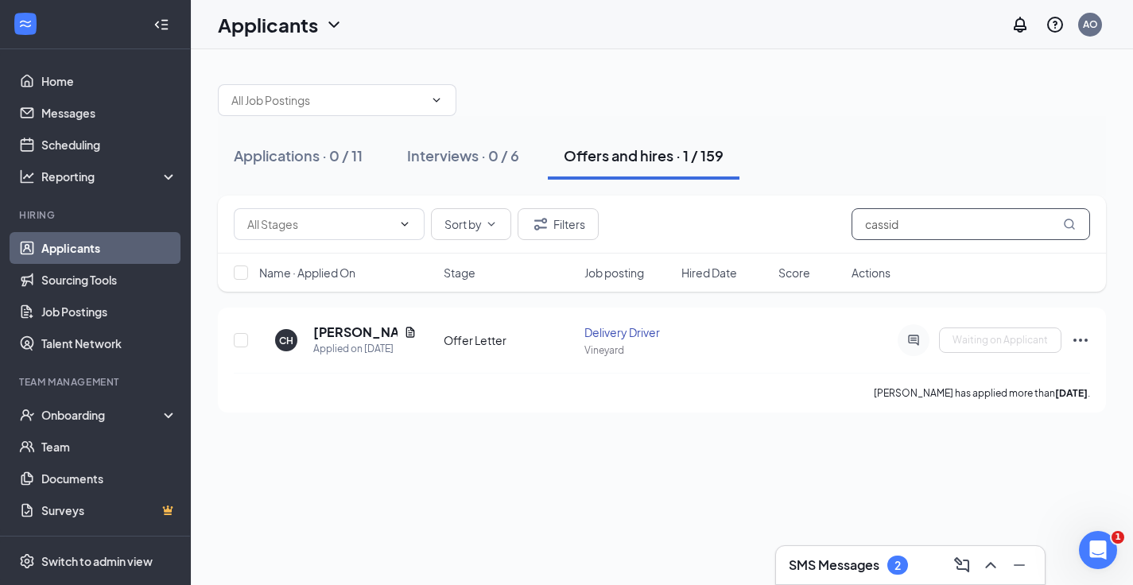
type input "cassid"
click at [832, 569] on h3 "SMS Messages" at bounding box center [834, 565] width 91 height 17
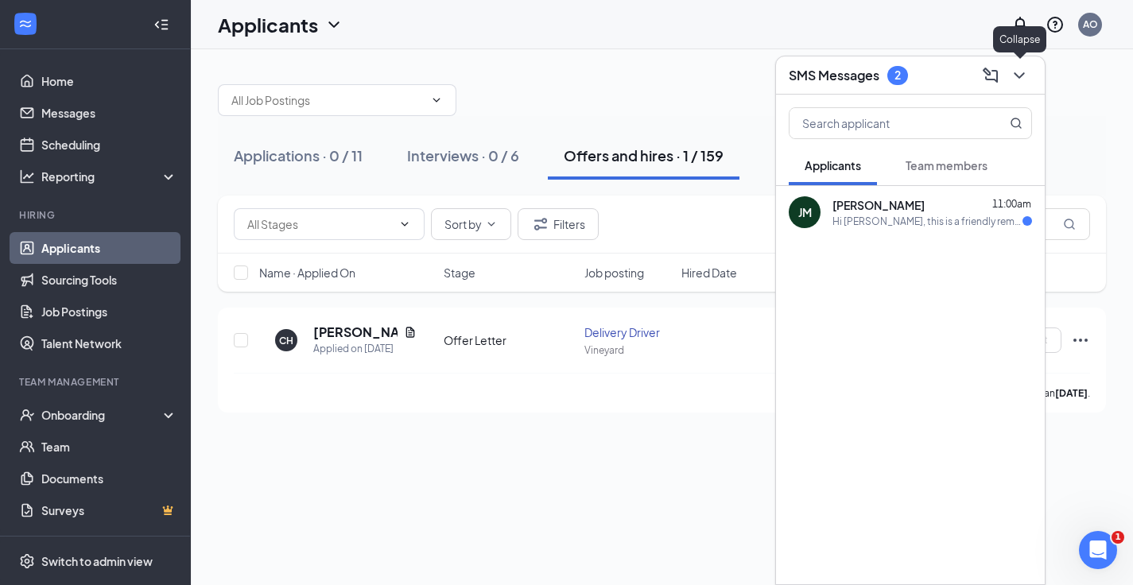
click at [1020, 79] on icon "ChevronDown" at bounding box center [1019, 75] width 19 height 19
